Goal: Navigation & Orientation: Find specific page/section

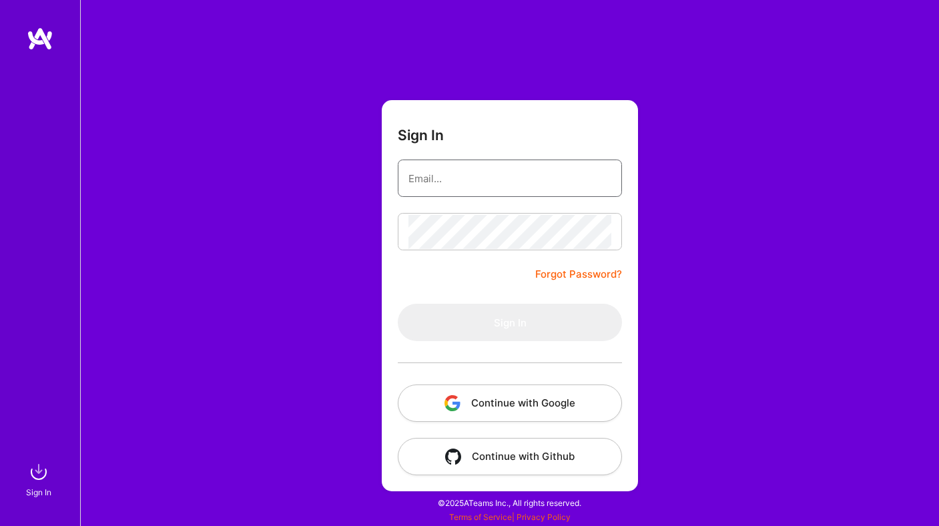
type input "kenny@shipmates.co"
click at [530, 394] on button "Continue with Google" at bounding box center [510, 402] width 224 height 37
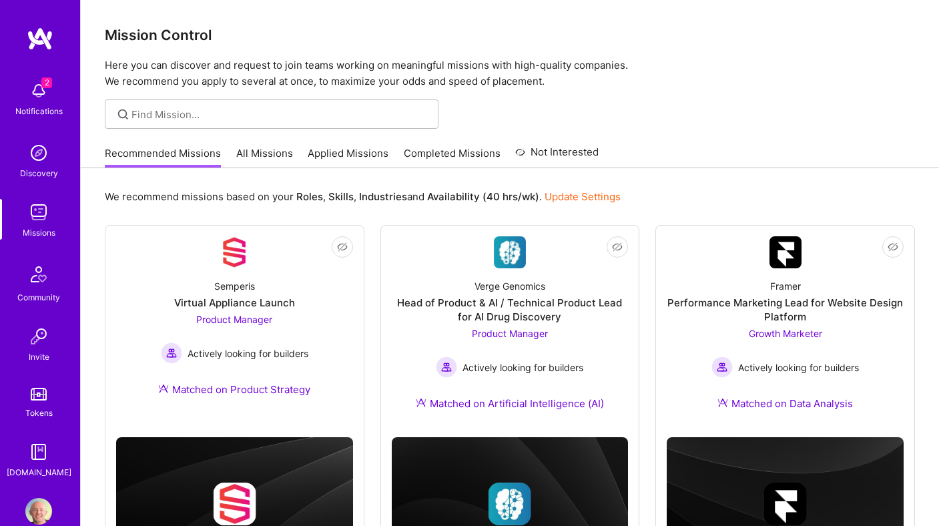
click at [263, 151] on link "All Missions" at bounding box center [264, 157] width 57 height 22
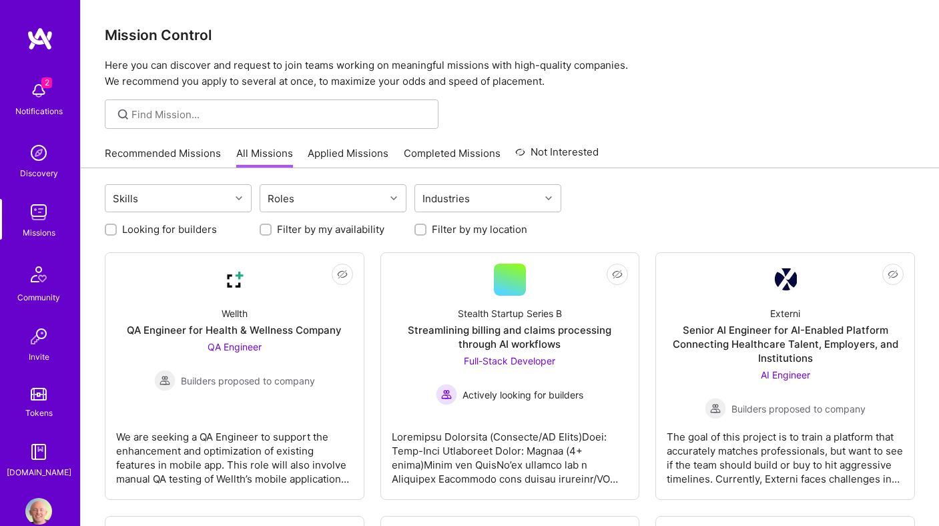
click at [665, 74] on p "Here you can discover and request to join teams working on meaningful missions …" at bounding box center [510, 73] width 810 height 32
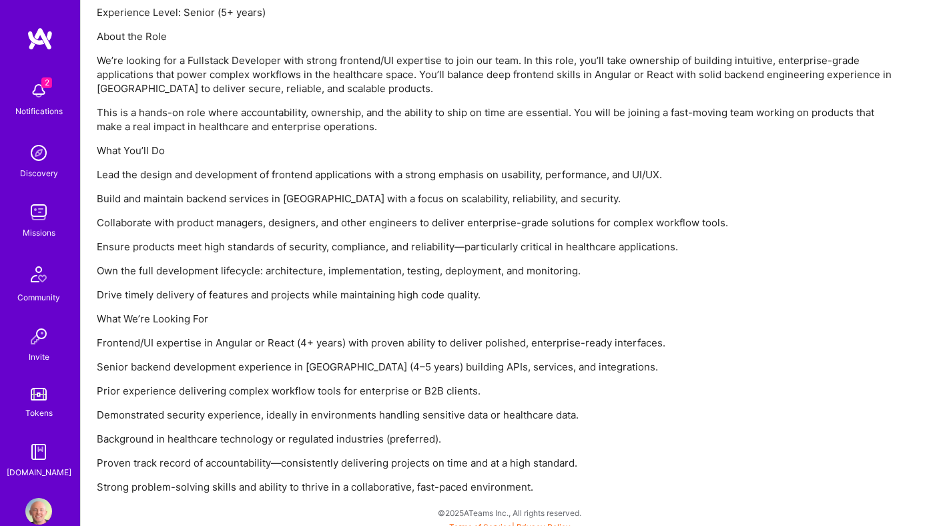
scroll to position [987, 0]
